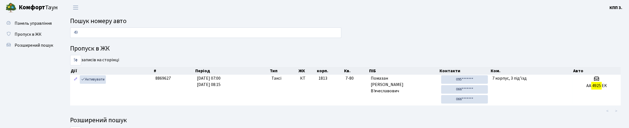
type input "4"
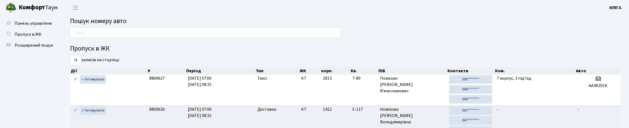
drag, startPoint x: 290, startPoint y: 36, endPoint x: 211, endPoint y: 59, distance: 81.4
click at [211, 53] on h4 "Пропуск в ЖК" at bounding box center [345, 49] width 551 height 8
click at [214, 36] on input "text" at bounding box center [205, 32] width 271 height 10
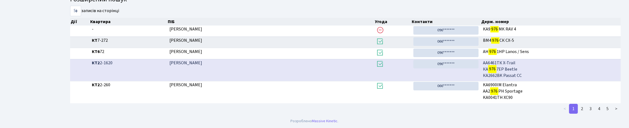
scroll to position [142, 0]
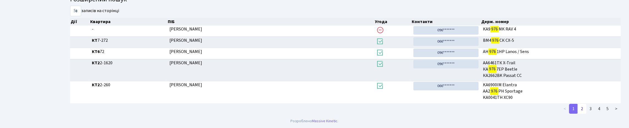
click at [577, 106] on link "2" at bounding box center [581, 109] width 9 height 10
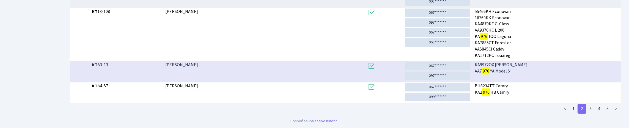
scroll to position [241, 0]
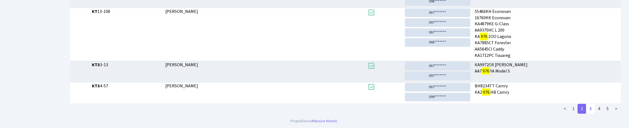
click at [586, 109] on link "3" at bounding box center [590, 109] width 9 height 10
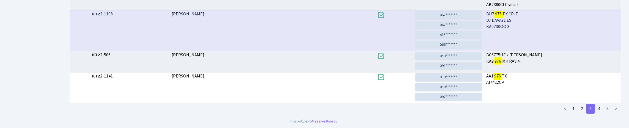
scroll to position [231, 0]
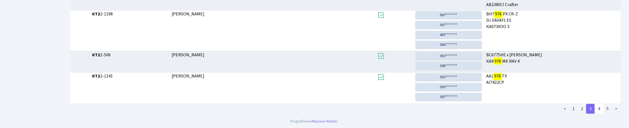
click at [595, 108] on link "4" at bounding box center [599, 109] width 9 height 10
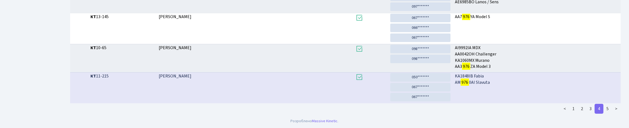
scroll to position [232, 0]
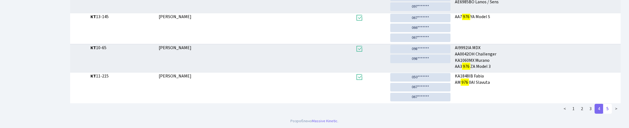
click at [609, 111] on link "5" at bounding box center [607, 109] width 9 height 10
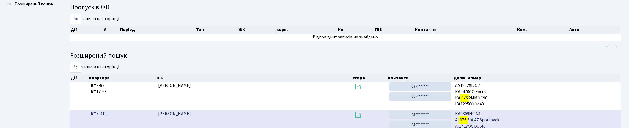
scroll to position [0, 0]
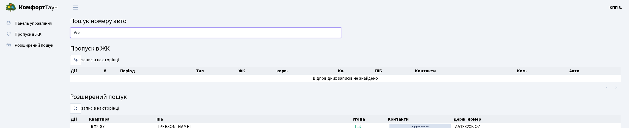
click at [189, 31] on input "976" at bounding box center [205, 32] width 271 height 10
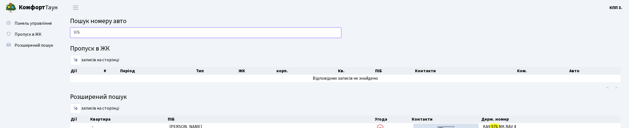
click at [279, 37] on input "976" at bounding box center [205, 32] width 271 height 10
type input "9"
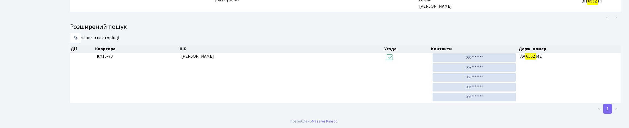
scroll to position [33, 0]
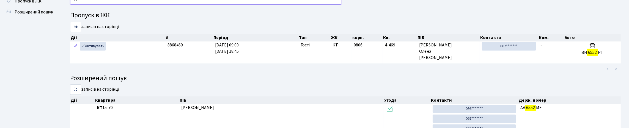
type input "6"
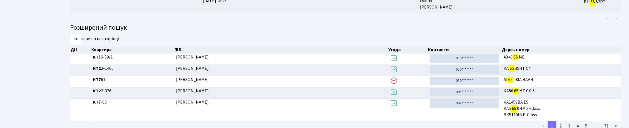
scroll to position [165, 0]
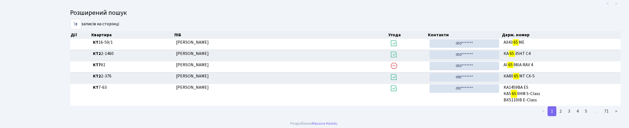
type input "65"
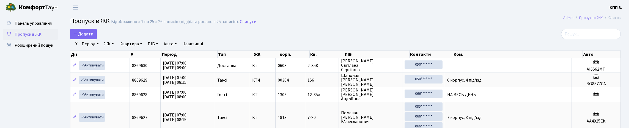
select select "25"
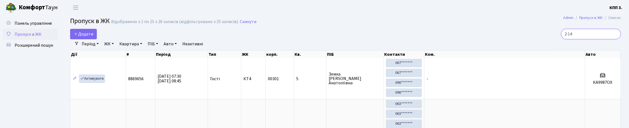
type input "2-148"
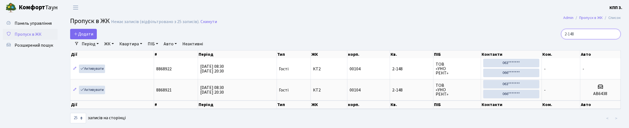
click at [614, 38] on input "2-148" at bounding box center [591, 34] width 60 height 10
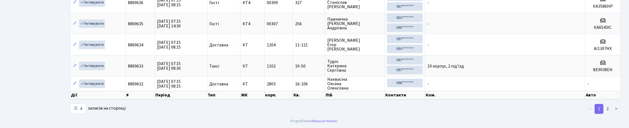
scroll to position [1952, 0]
click at [604, 111] on link "2" at bounding box center [607, 109] width 9 height 10
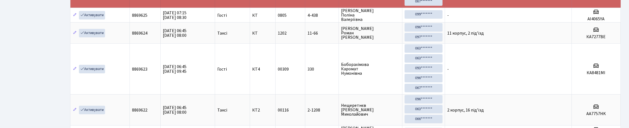
scroll to position [40, 0]
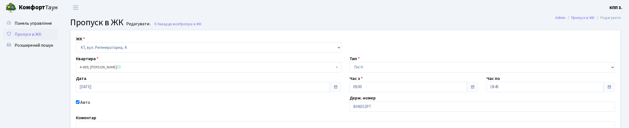
scroll to position [55, 0]
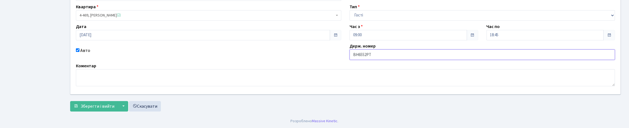
click at [380, 60] on input "ВН6552РТ" at bounding box center [482, 54] width 265 height 10
drag, startPoint x: 354, startPoint y: 74, endPoint x: 390, endPoint y: 74, distance: 36.0
click at [390, 60] on input "ВН6552РТ" at bounding box center [482, 54] width 265 height 10
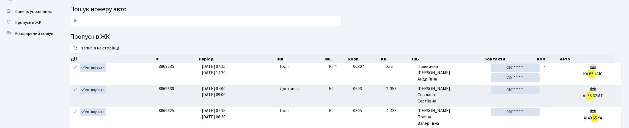
scroll to position [11, 0]
click at [226, 27] on input "65" at bounding box center [205, 21] width 271 height 10
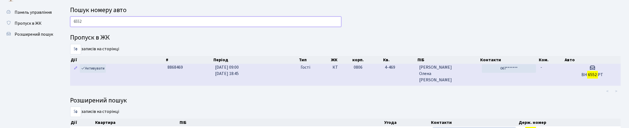
type input "6552"
click at [469, 83] on span "Ільченко Олена Григорівна" at bounding box center [448, 73] width 58 height 19
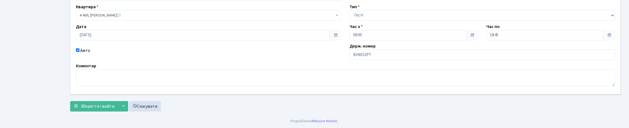
scroll to position [55, 0]
click at [379, 60] on input "ВН6552РТ" at bounding box center [482, 54] width 265 height 10
drag, startPoint x: 354, startPoint y: 75, endPoint x: 382, endPoint y: 76, distance: 27.8
click at [392, 60] on input "ВН6552МТ" at bounding box center [482, 54] width 265 height 10
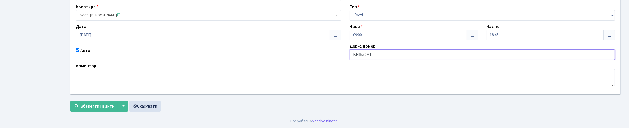
type input "ВН6552МТ"
click at [151, 47] on div "Авто" at bounding box center [209, 53] width 274 height 13
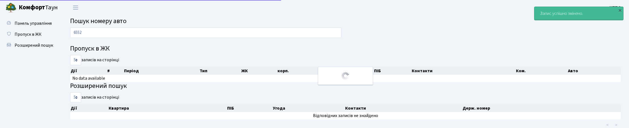
scroll to position [11, 0]
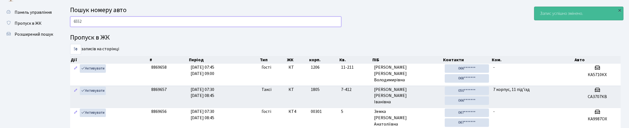
click at [209, 23] on input "6552" at bounding box center [205, 21] width 271 height 10
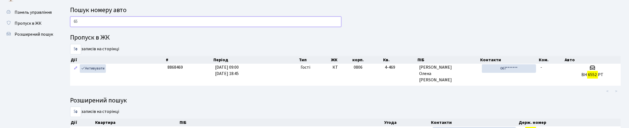
type input "6"
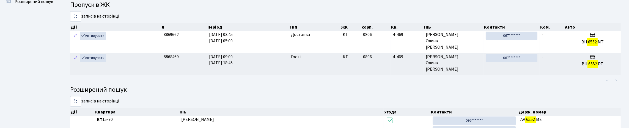
scroll to position [33, 0]
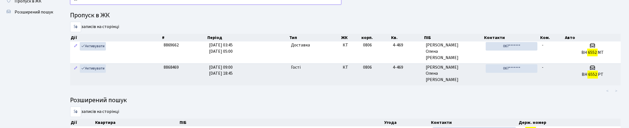
type input "6"
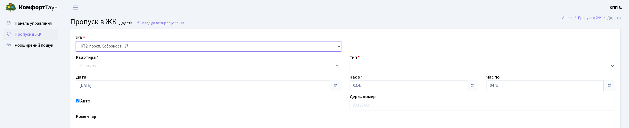
click at [228, 52] on select "- КТ, вул. Регенераторна, 4 КТ2, просп. [STREET_ADDRESS] [STREET_ADDRESS] [PERS…" at bounding box center [208, 46] width 265 height 10
select select "271"
click at [77, 48] on select "- КТ, вул. Регенераторна, 4 КТ2, просп. [STREET_ADDRESS] [STREET_ADDRESS] [PERS…" at bounding box center [208, 46] width 265 height 10
select select
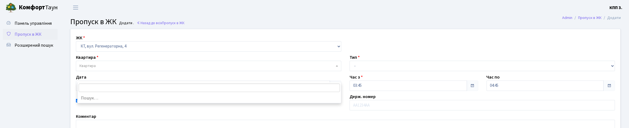
click at [191, 69] on span "Квартира" at bounding box center [206, 65] width 255 height 5
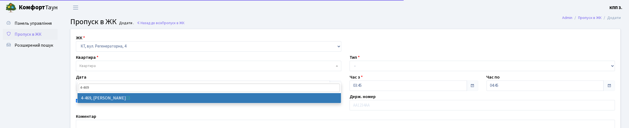
type input "4-469"
select select "1928"
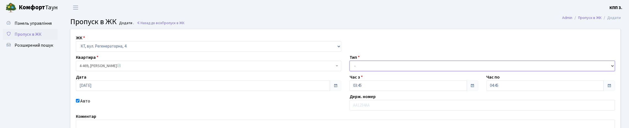
click at [369, 71] on select "- Доставка Таксі Гості Сервіс" at bounding box center [482, 66] width 265 height 10
select select "1"
click at [350, 71] on select "- Доставка Таксі Гості Сервіс" at bounding box center [482, 66] width 265 height 10
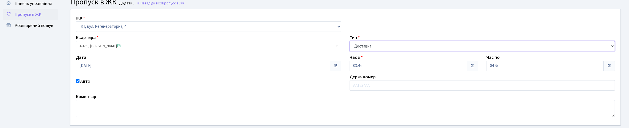
scroll to position [55, 0]
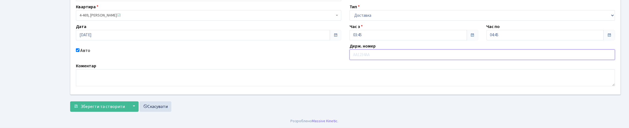
paste input "ВН6552МТ"
type input "ВН6552МТ"
click at [110, 104] on span "Зберегти та створити" at bounding box center [103, 107] width 44 height 6
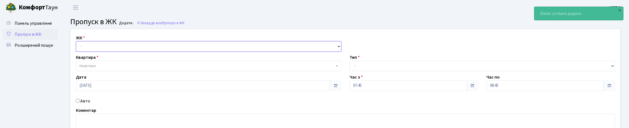
drag, startPoint x: 111, startPoint y: 49, endPoint x: 121, endPoint y: 59, distance: 14.0
click at [111, 49] on select "- КТ, вул. Регенераторна, 4 КТ2, просп. [STREET_ADDRESS] [STREET_ADDRESS] [PERS…" at bounding box center [208, 46] width 265 height 10
select select "295"
click at [77, 48] on select "- КТ, вул. Регенераторна, 4 КТ2, просп. [STREET_ADDRESS] [STREET_ADDRESS] [PERS…" at bounding box center [208, 46] width 265 height 10
select select
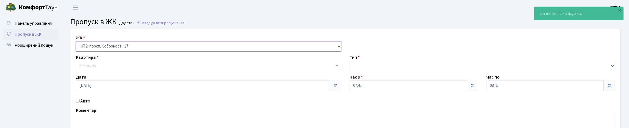
click at [125, 52] on select "- КТ, вул. Регенераторна, 4 КТ2, просп. [STREET_ADDRESS] [STREET_ADDRESS] [PERS…" at bounding box center [208, 46] width 265 height 10
select select "271"
click at [77, 48] on select "- КТ, вул. Регенераторна, 4 КТ2, просп. [STREET_ADDRESS] [STREET_ADDRESS] [PERS…" at bounding box center [208, 46] width 265 height 10
select select
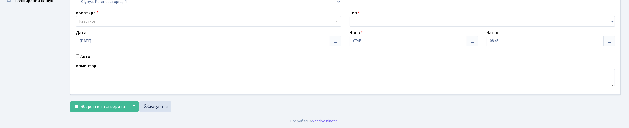
click at [86, 60] on label "Авто" at bounding box center [85, 56] width 10 height 7
click at [79, 58] on input "Авто" at bounding box center [78, 56] width 4 height 4
checkbox input "true"
